Goal: Task Accomplishment & Management: Use online tool/utility

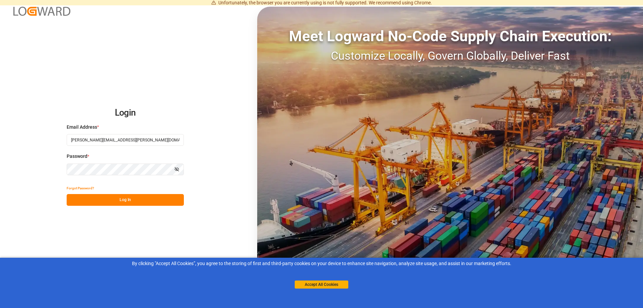
click at [144, 200] on button "Log In" at bounding box center [125, 200] width 117 height 12
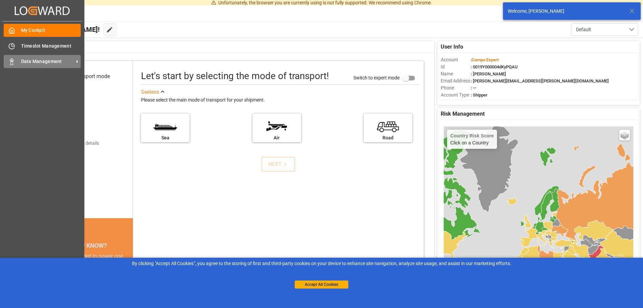
click at [26, 63] on span "Data Management" at bounding box center [47, 61] width 53 height 7
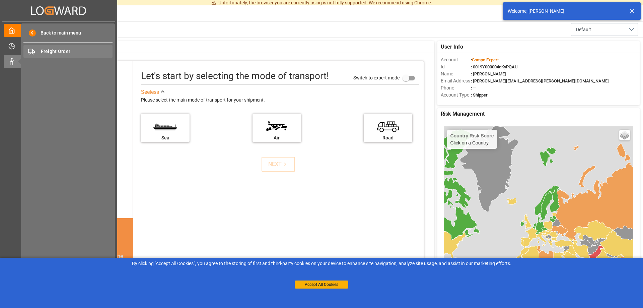
click at [97, 47] on div "Freight Order Freight Order" at bounding box center [67, 51] width 89 height 13
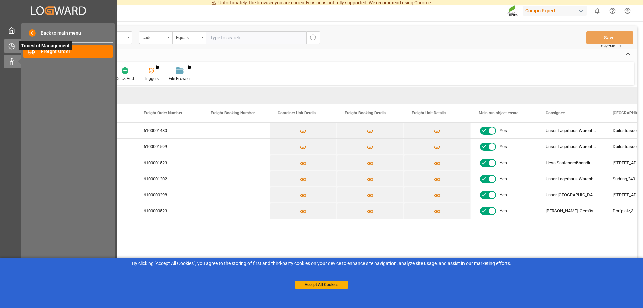
click at [19, 44] on span "Timeslot Management" at bounding box center [45, 45] width 53 height 9
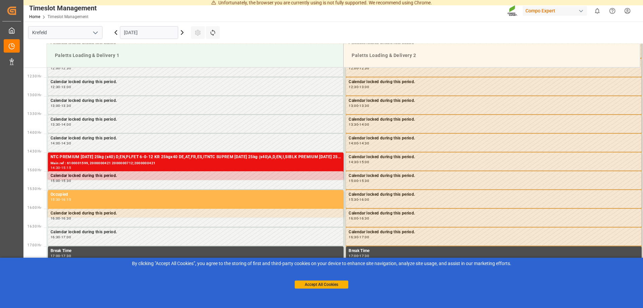
scroll to position [254, 0]
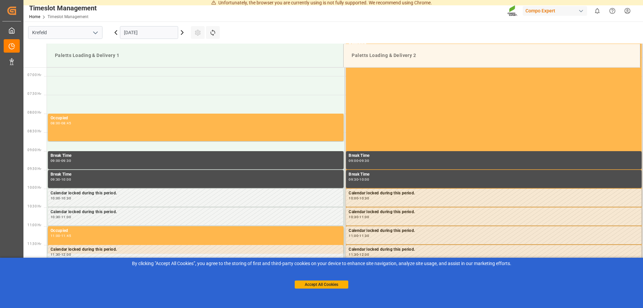
click at [144, 35] on input "[DATE]" at bounding box center [149, 32] width 58 height 13
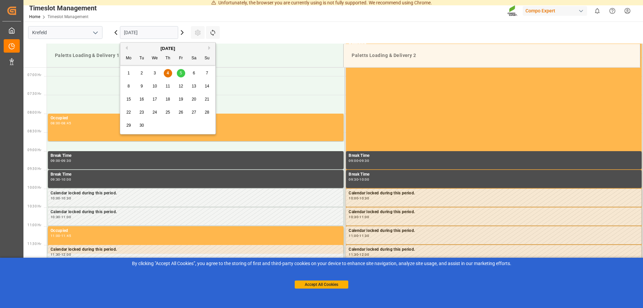
click at [180, 72] on span "5" at bounding box center [181, 73] width 2 height 5
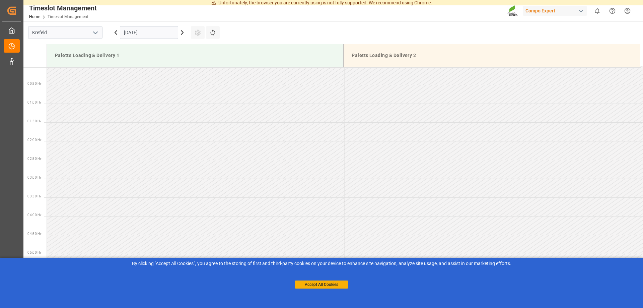
scroll to position [0, 0]
